Goal: Information Seeking & Learning: Learn about a topic

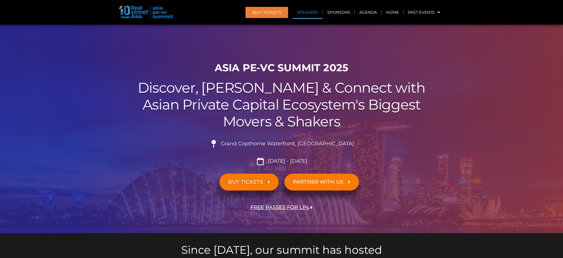
click at [312, 11] on link "Speakers" at bounding box center [307, 12] width 30 height 13
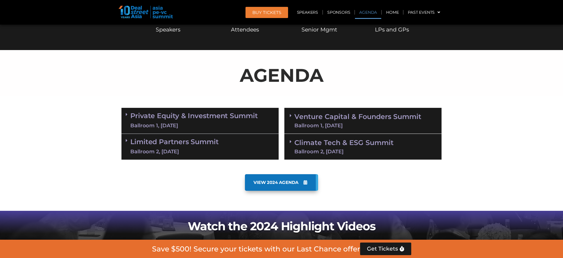
scroll to position [266, 0]
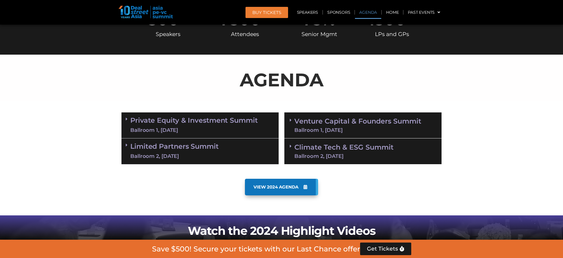
click at [217, 121] on link "Private Equity & Investment Summit Ballroom 1, [DATE]" at bounding box center [193, 125] width 127 height 17
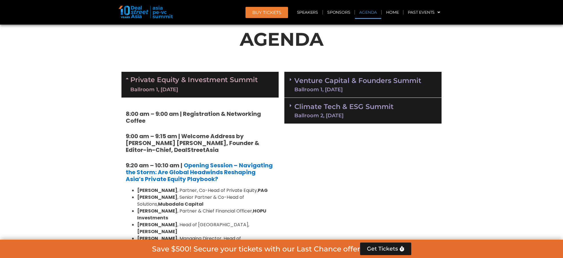
scroll to position [323, 0]
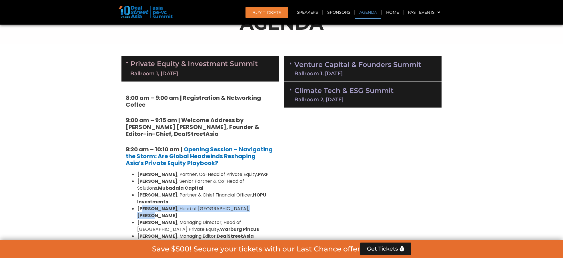
drag, startPoint x: 143, startPoint y: 208, endPoint x: 238, endPoint y: 208, distance: 95.1
click at [238, 208] on li "[PERSON_NAME] , Head of [GEOGRAPHIC_DATA], [PERSON_NAME]" at bounding box center [205, 212] width 137 height 14
click at [268, 209] on li "[PERSON_NAME] , Head of [GEOGRAPHIC_DATA], [PERSON_NAME]" at bounding box center [205, 212] width 137 height 14
click at [177, 212] on strong "[PERSON_NAME]" at bounding box center [157, 215] width 40 height 7
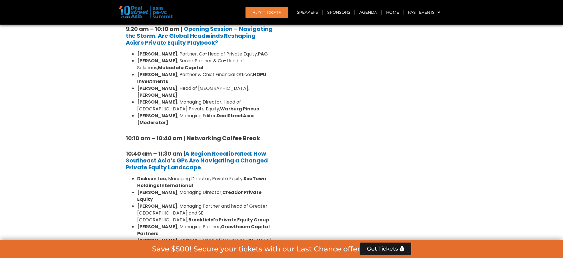
scroll to position [449, 0]
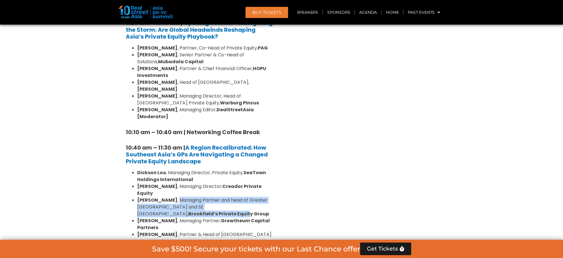
drag, startPoint x: 166, startPoint y: 184, endPoint x: 225, endPoint y: 191, distance: 59.5
click at [225, 196] on li "[PERSON_NAME] , Managing Partner and head of Greater [GEOGRAPHIC_DATA] and SE […" at bounding box center [205, 206] width 137 height 21
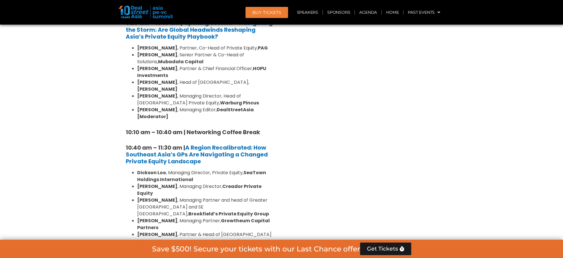
drag, startPoint x: 186, startPoint y: 198, endPoint x: 235, endPoint y: 206, distance: 49.5
click at [235, 217] on li "[PERSON_NAME] , Managing Partner, Growtheum Capital Partners" at bounding box center [205, 224] width 137 height 14
click at [260, 217] on li "[PERSON_NAME] , Managing Partner, Growtheum Capital Partners" at bounding box center [205, 224] width 137 height 14
click at [189, 238] on strong "Ares Management Corporation" at bounding box center [206, 241] width 77 height 7
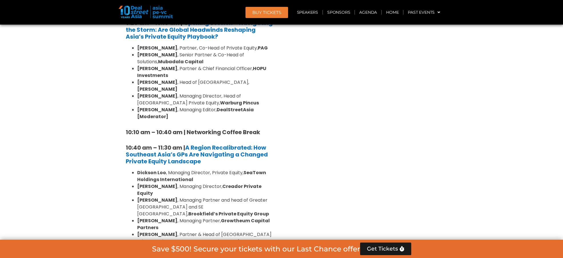
drag, startPoint x: 190, startPoint y: 219, endPoint x: 200, endPoint y: 220, distance: 10.6
click at [190, 238] on strong "Ares Management Corporation" at bounding box center [206, 241] width 77 height 7
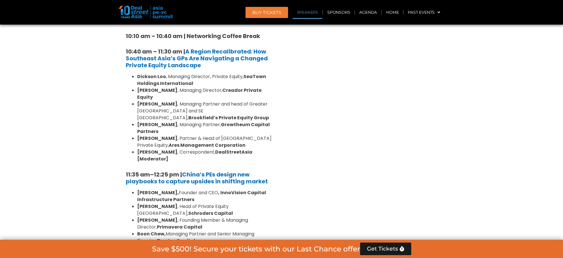
scroll to position [576, 0]
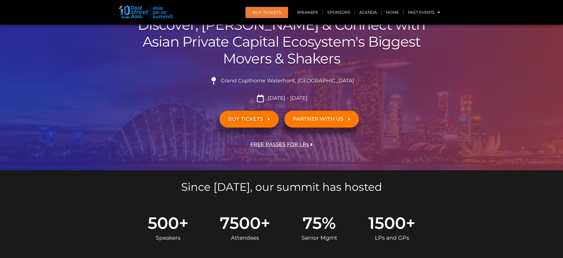
scroll to position [0, 0]
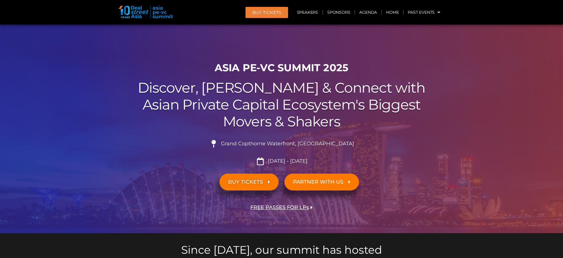
click at [322, 97] on h2 "Discover, Learn & Connect with Asian Private Capital Ecosystem's Biggest Movers…" at bounding box center [281, 104] width 320 height 50
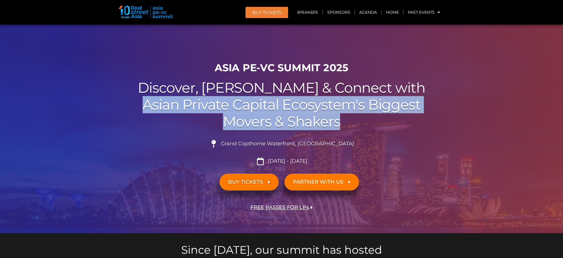
click at [322, 97] on h2 "Discover, Learn & Connect with Asian Private Capital Ecosystem's Biggest Movers…" at bounding box center [281, 104] width 320 height 50
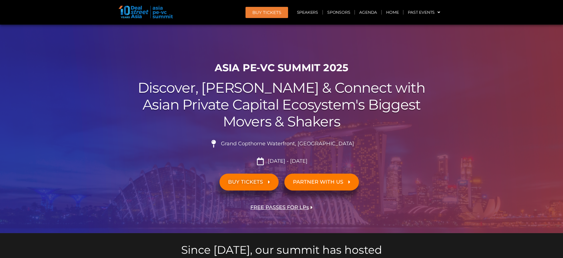
click at [481, 95] on div at bounding box center [281, 129] width 563 height 208
drag, startPoint x: 284, startPoint y: 161, endPoint x: 271, endPoint y: 161, distance: 13.1
click at [284, 161] on span "[DATE] - [DATE]" at bounding box center [286, 161] width 41 height 6
drag, startPoint x: 271, startPoint y: 161, endPoint x: 314, endPoint y: 158, distance: 42.3
click at [314, 158] on li "[DATE] - [DATE]" at bounding box center [281, 161] width 320 height 8
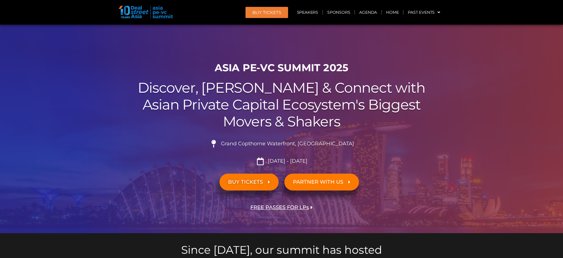
click at [297, 162] on span "[DATE] - [DATE]" at bounding box center [286, 161] width 41 height 6
click at [478, 144] on div at bounding box center [281, 129] width 563 height 208
